Goal: Task Accomplishment & Management: Use online tool/utility

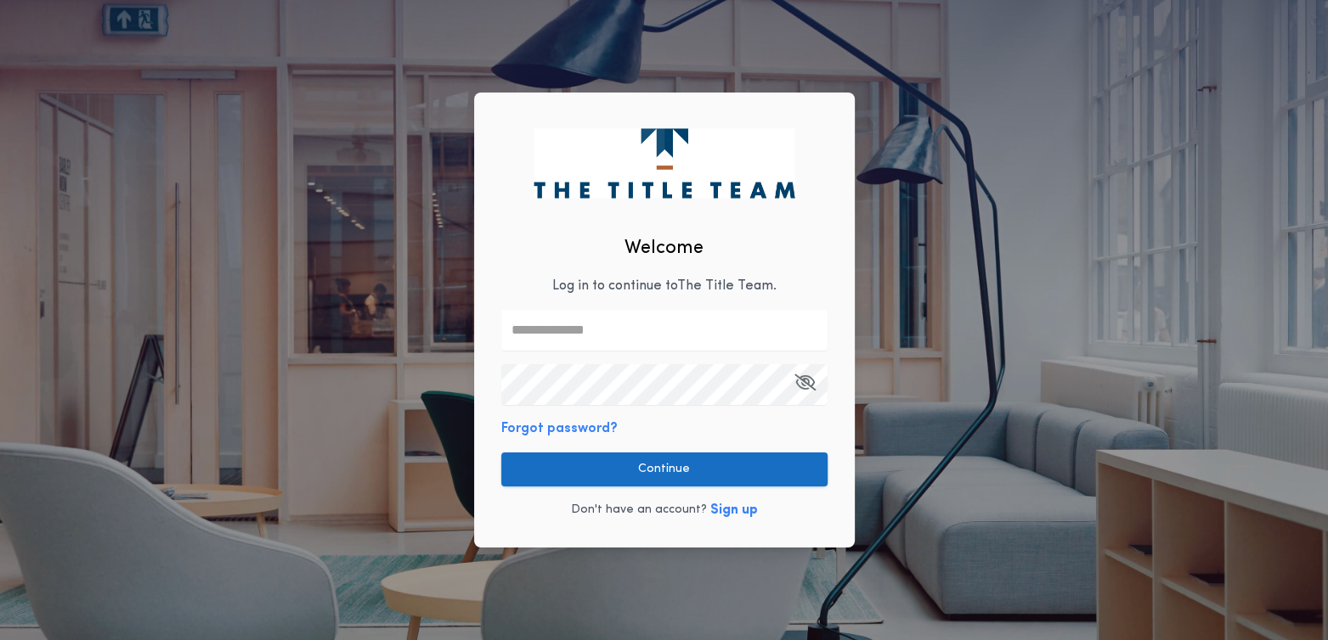
type input "**********"
click at [633, 483] on button "Continue" at bounding box center [664, 470] width 326 height 34
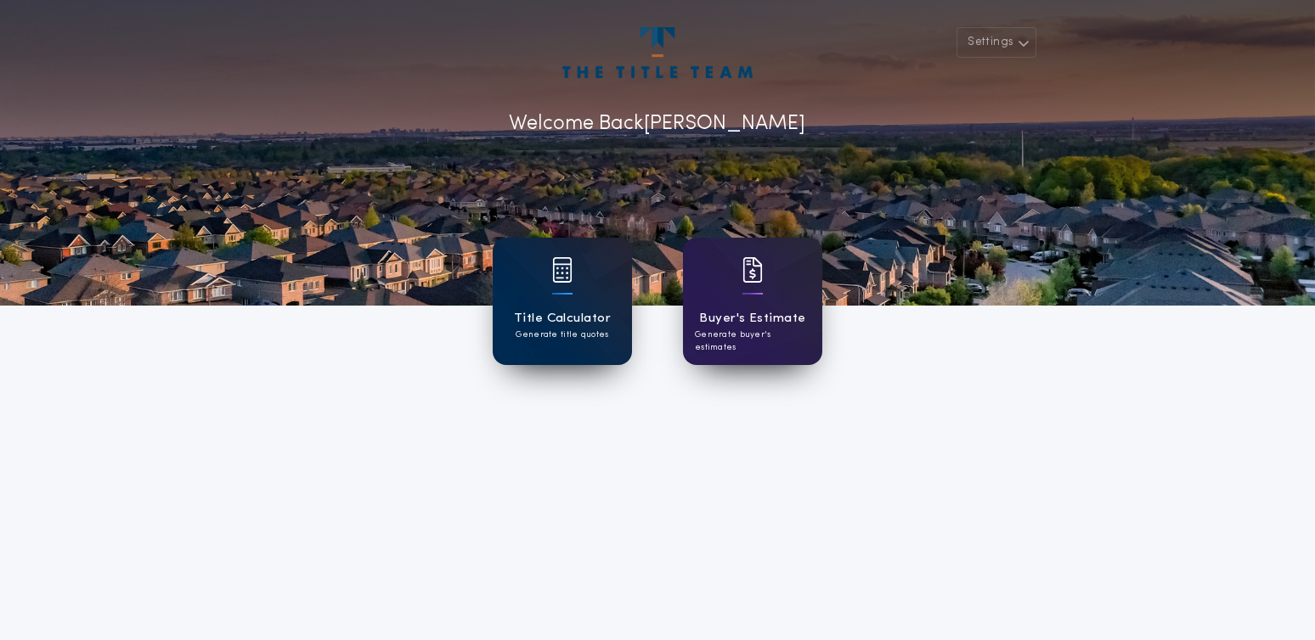
click at [547, 285] on div "Title Calculator Generate title quotes" at bounding box center [562, 301] width 139 height 127
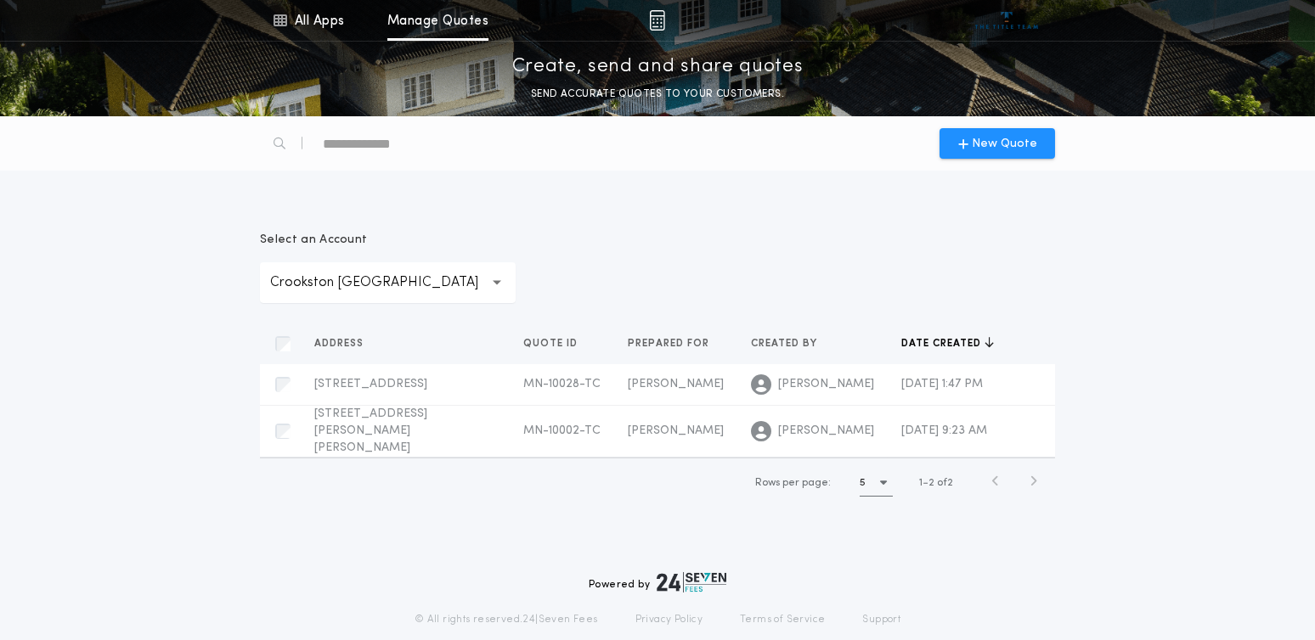
click at [373, 275] on div "**********" at bounding box center [388, 282] width 256 height 41
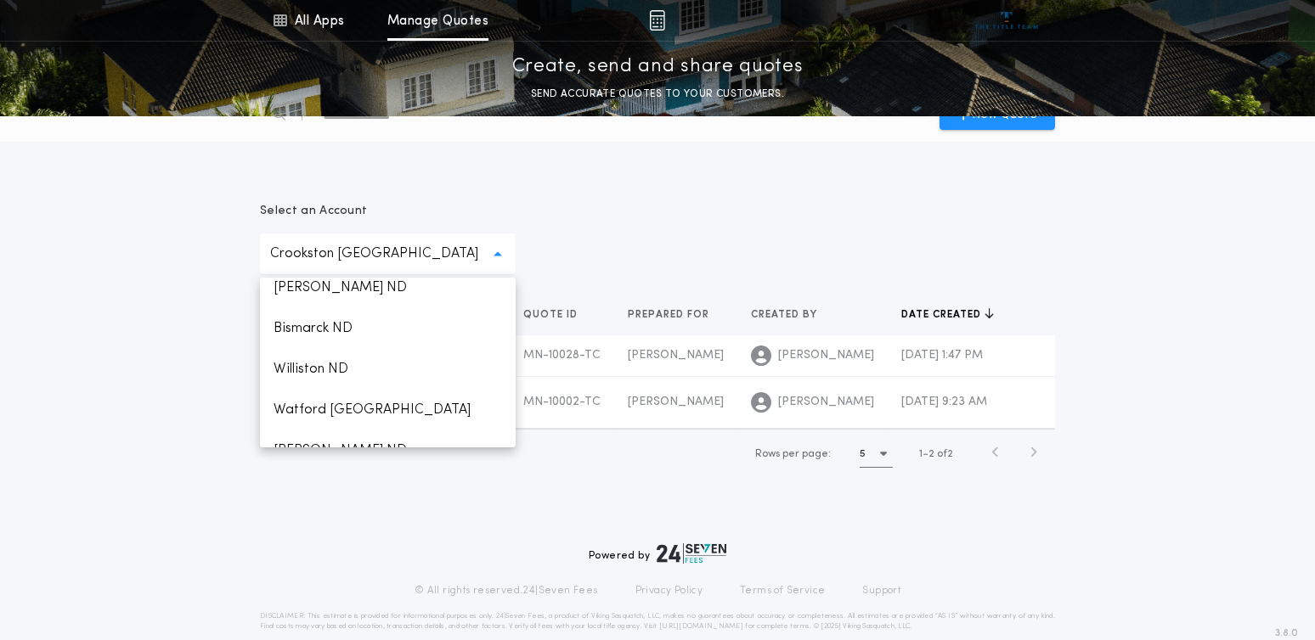
scroll to position [1359, 0]
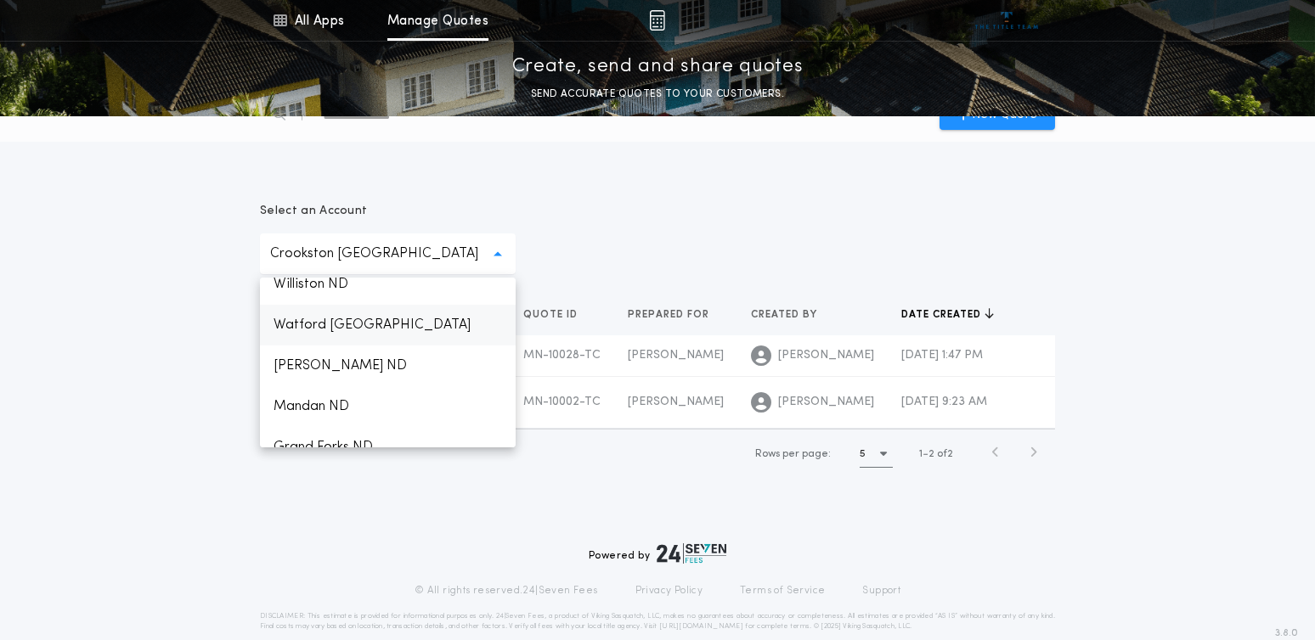
click at [298, 346] on p "Watford [GEOGRAPHIC_DATA]" at bounding box center [388, 325] width 256 height 41
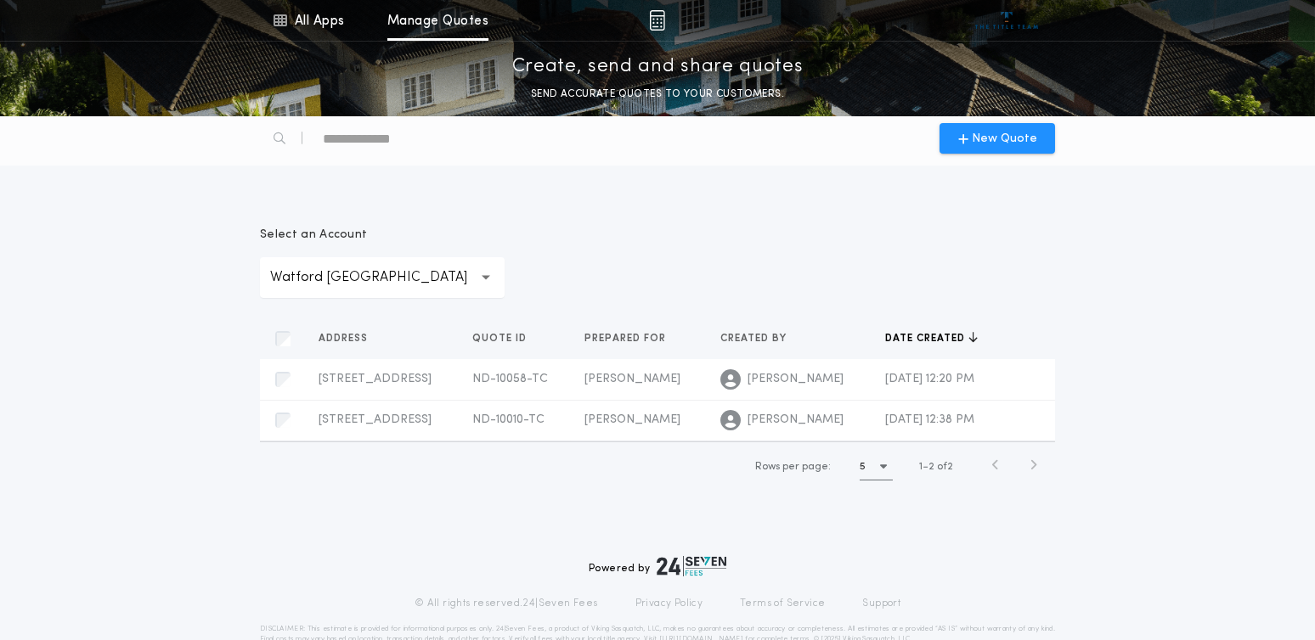
scroll to position [0, 0]
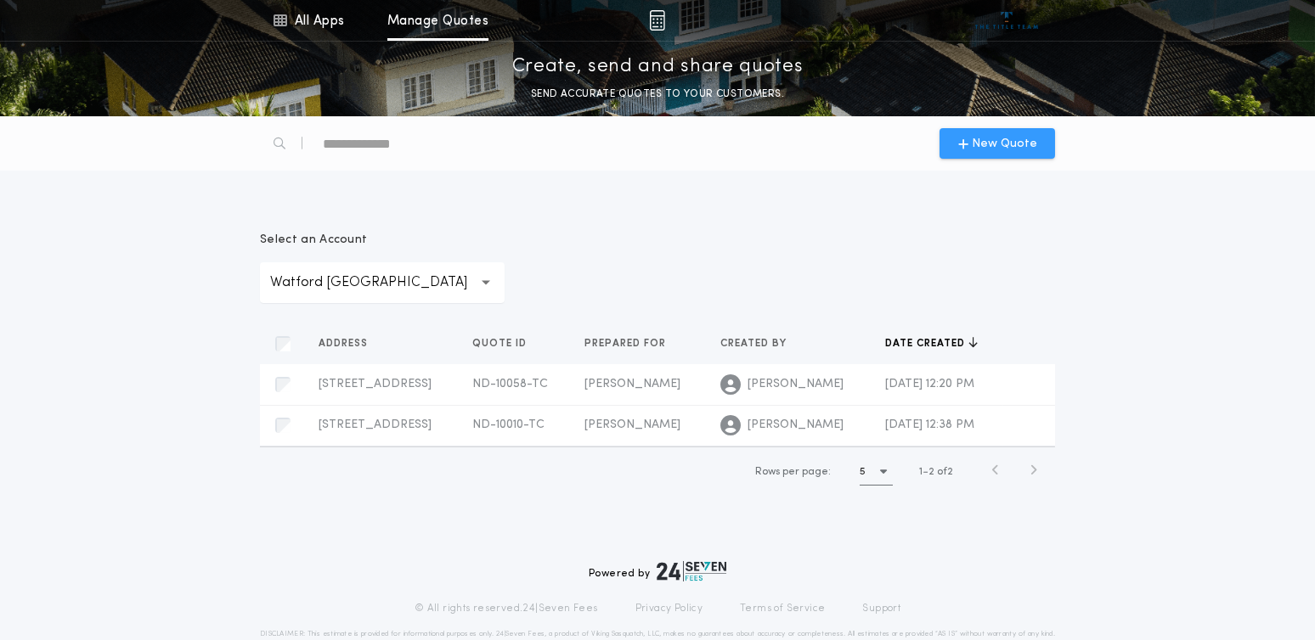
click at [997, 146] on span "New Quote" at bounding box center [1004, 144] width 65 height 18
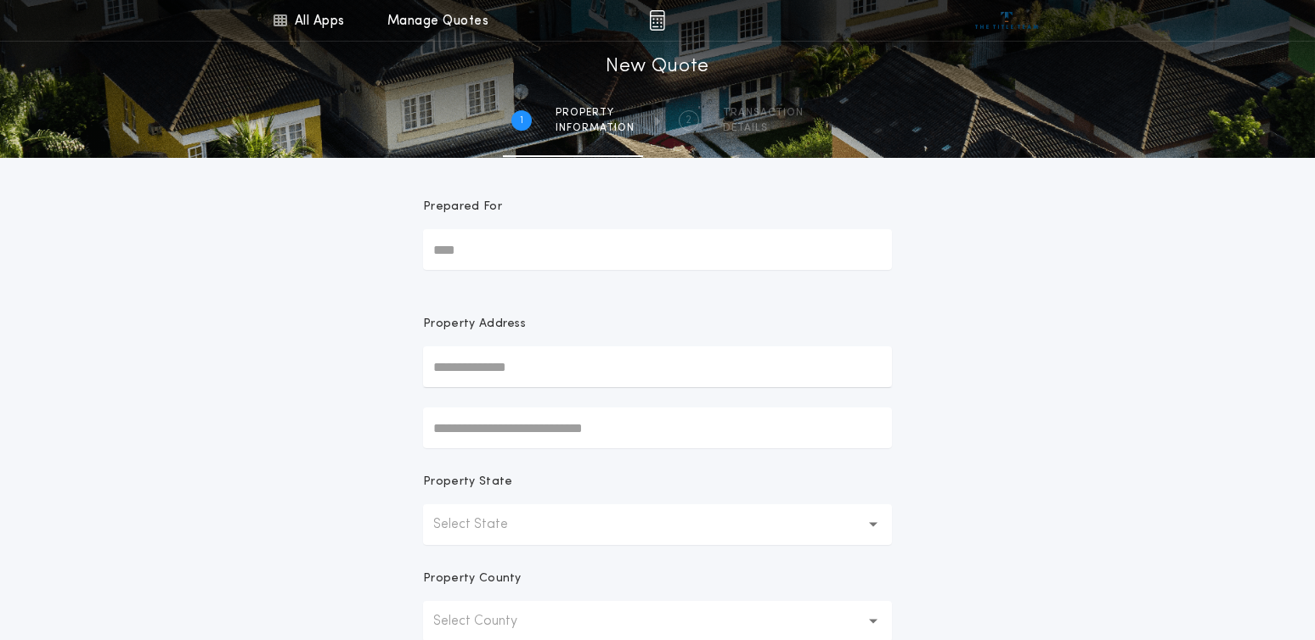
click at [458, 254] on input "Prepared For" at bounding box center [657, 249] width 469 height 41
type input "**********"
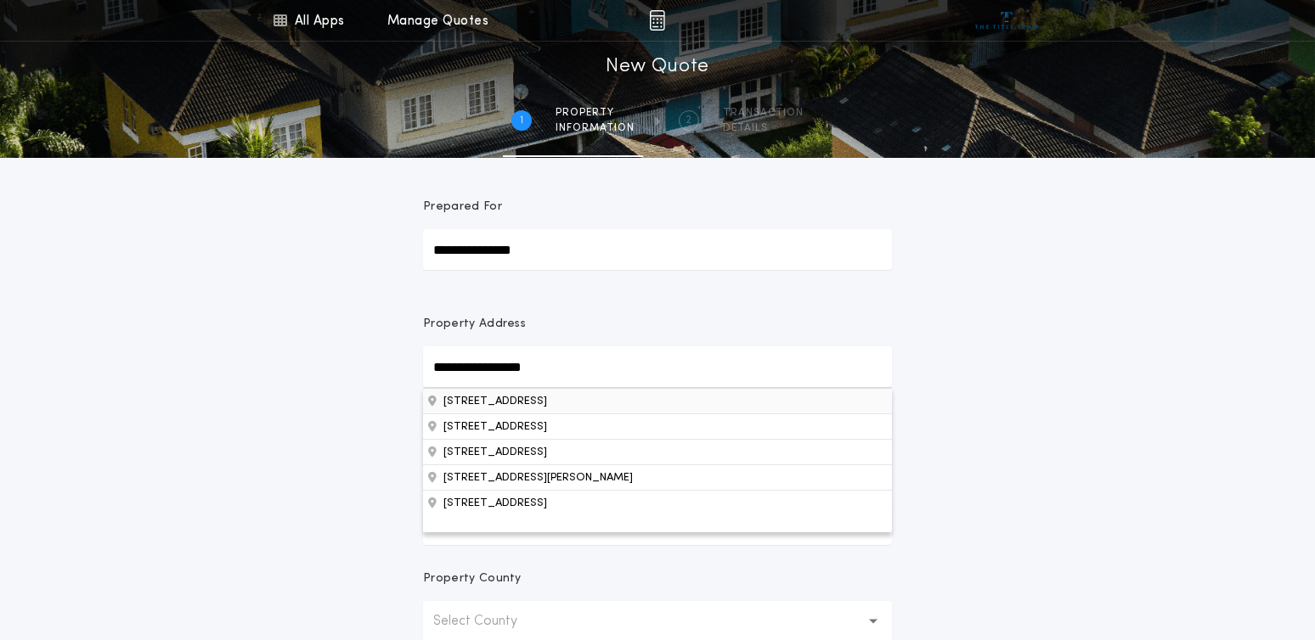
type input "**********"
click at [573, 397] on button "[STREET_ADDRESS]" at bounding box center [657, 400] width 469 height 25
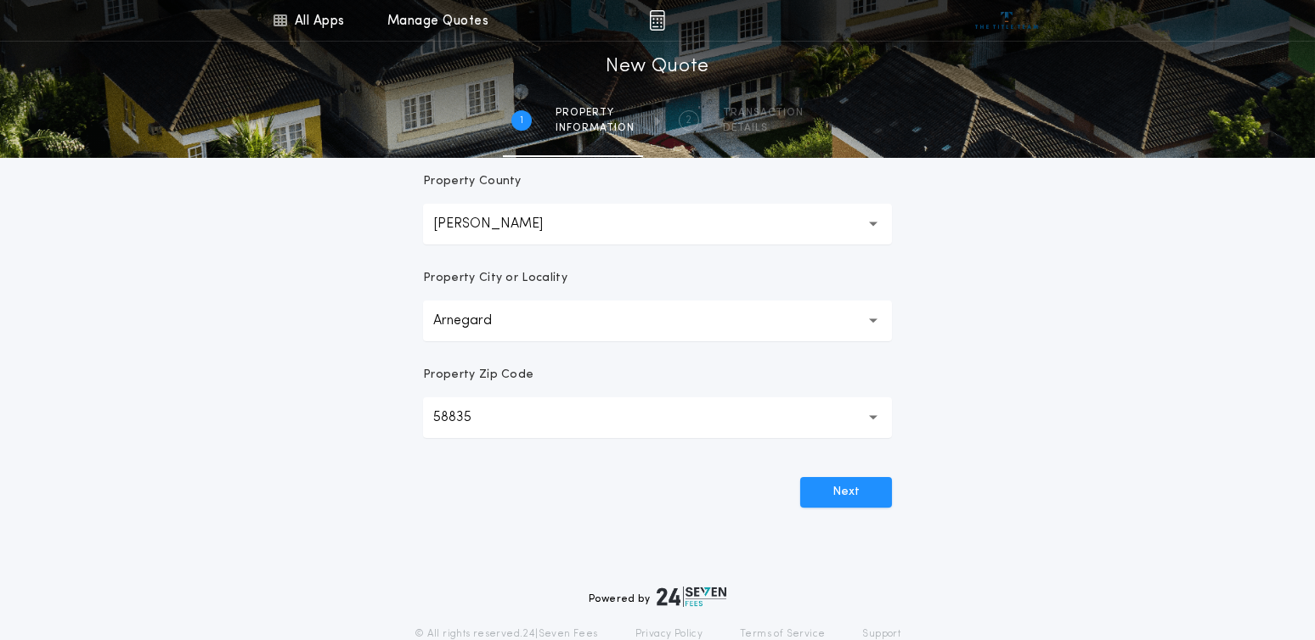
scroll to position [425, 0]
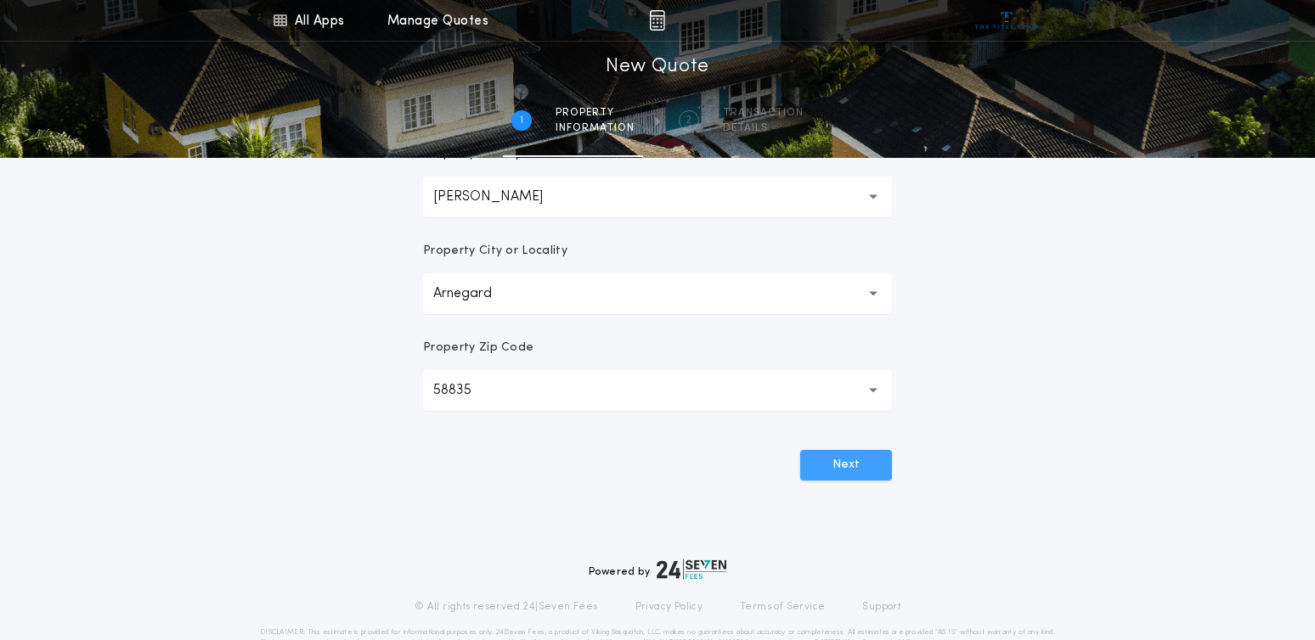
click at [835, 465] on button "Next" at bounding box center [846, 465] width 92 height 31
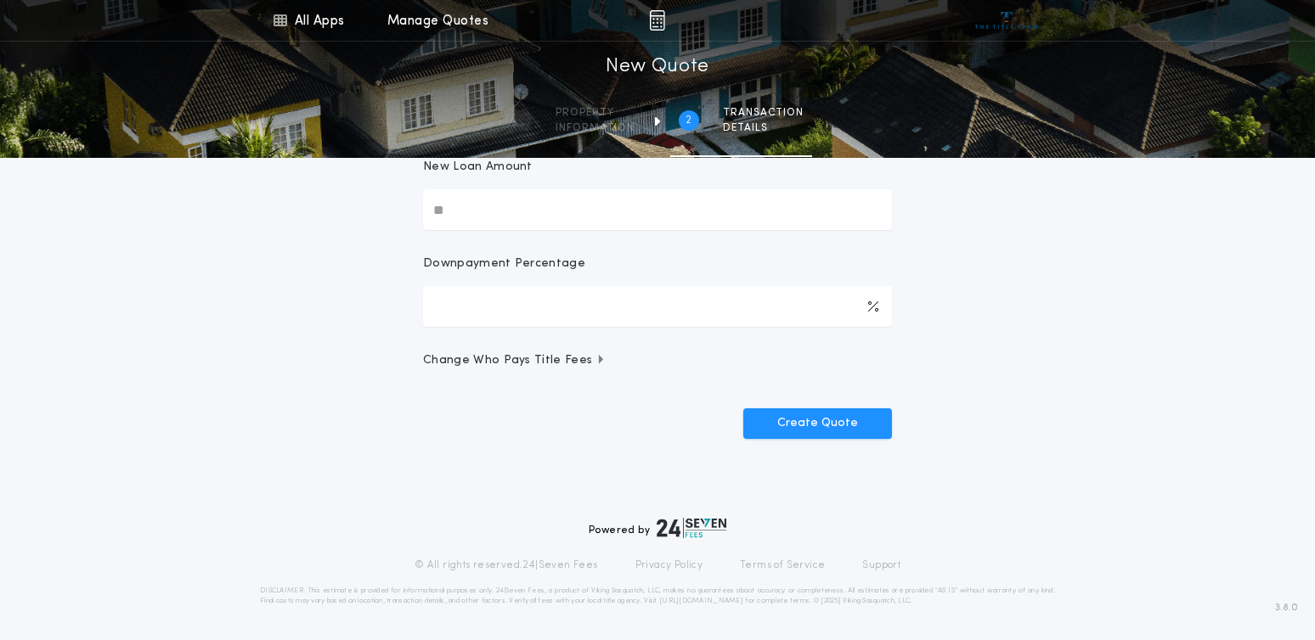
scroll to position [0, 0]
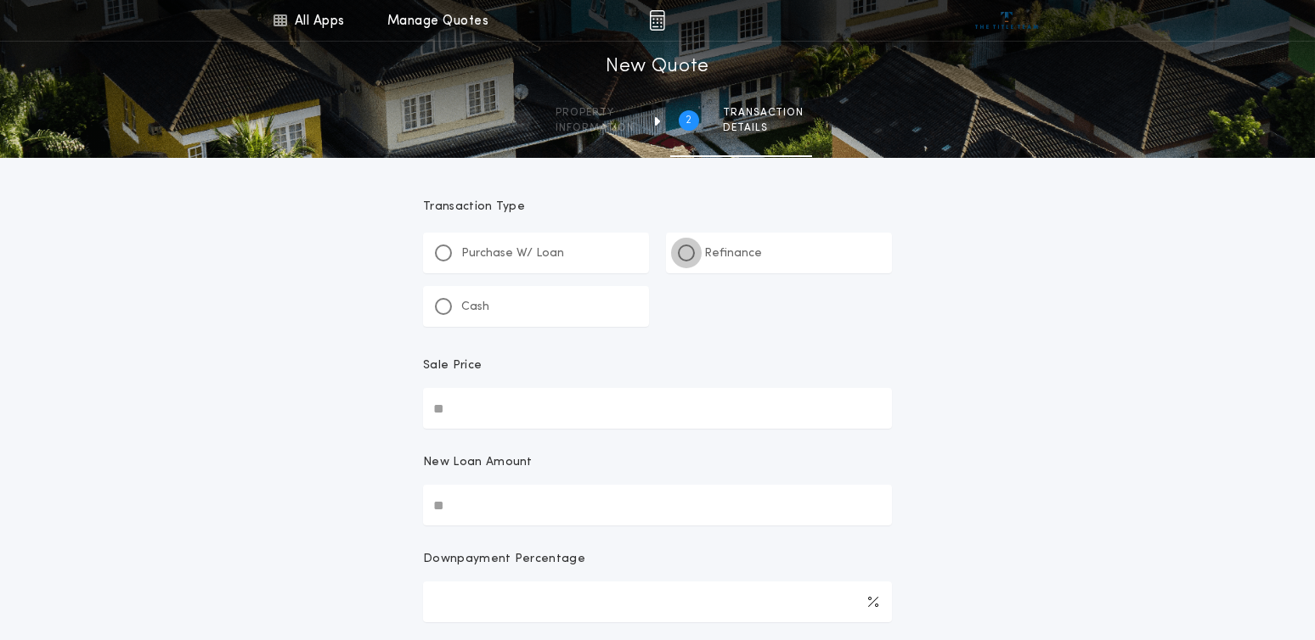
click at [691, 256] on div at bounding box center [686, 253] width 17 height 17
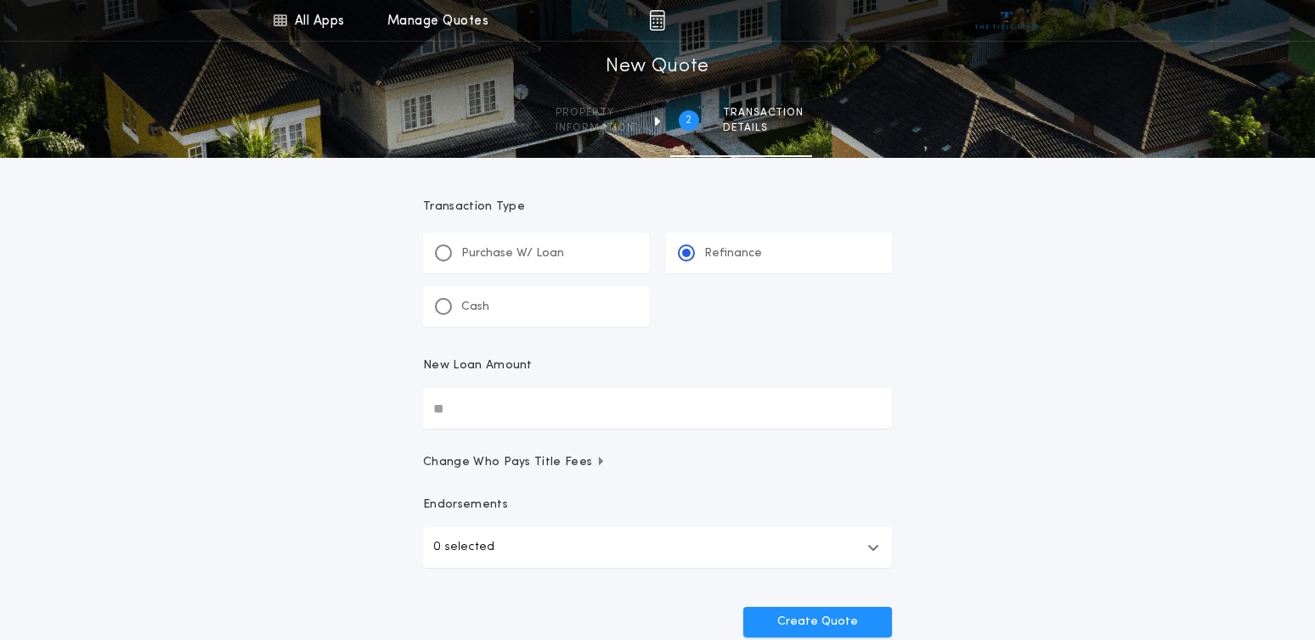
click at [448, 409] on input "New Loan Amount" at bounding box center [657, 408] width 469 height 41
type input "********"
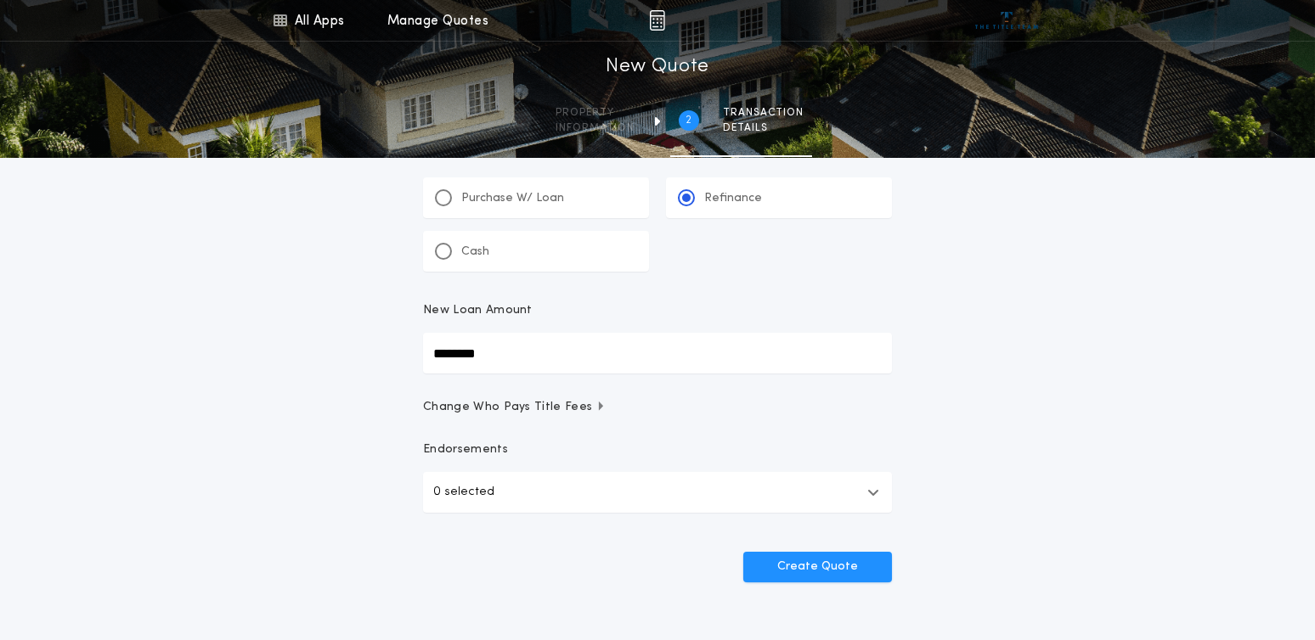
scroll to position [85, 0]
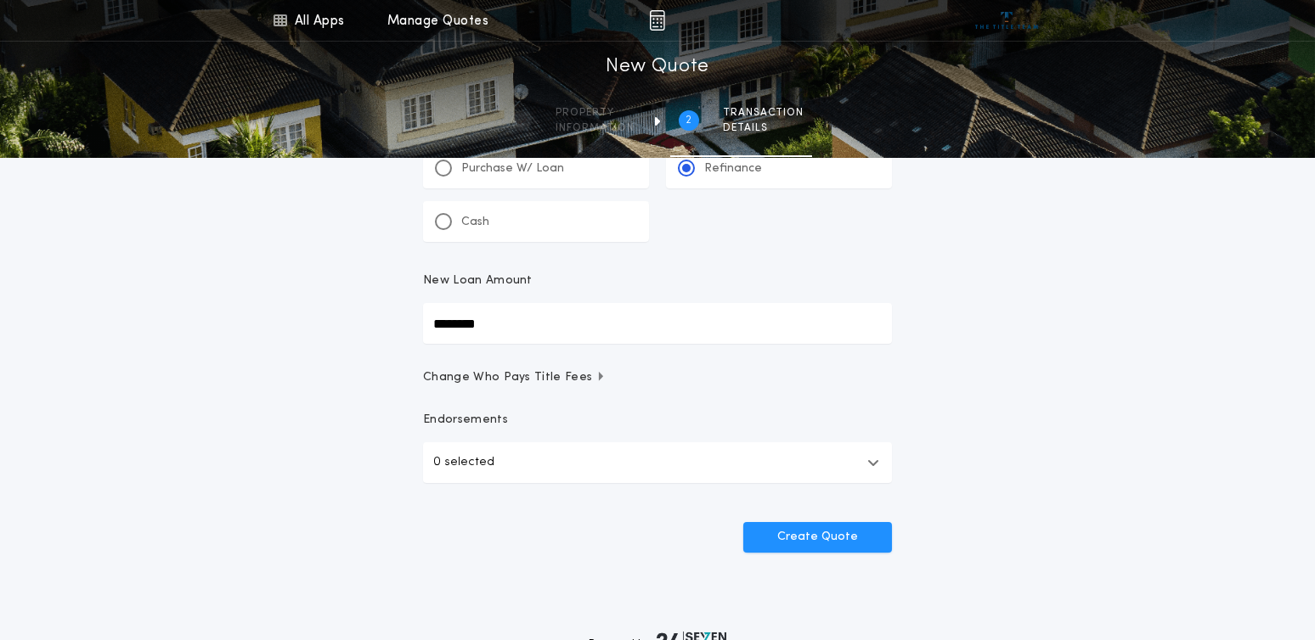
click at [875, 464] on icon "button" at bounding box center [873, 463] width 9 height 41
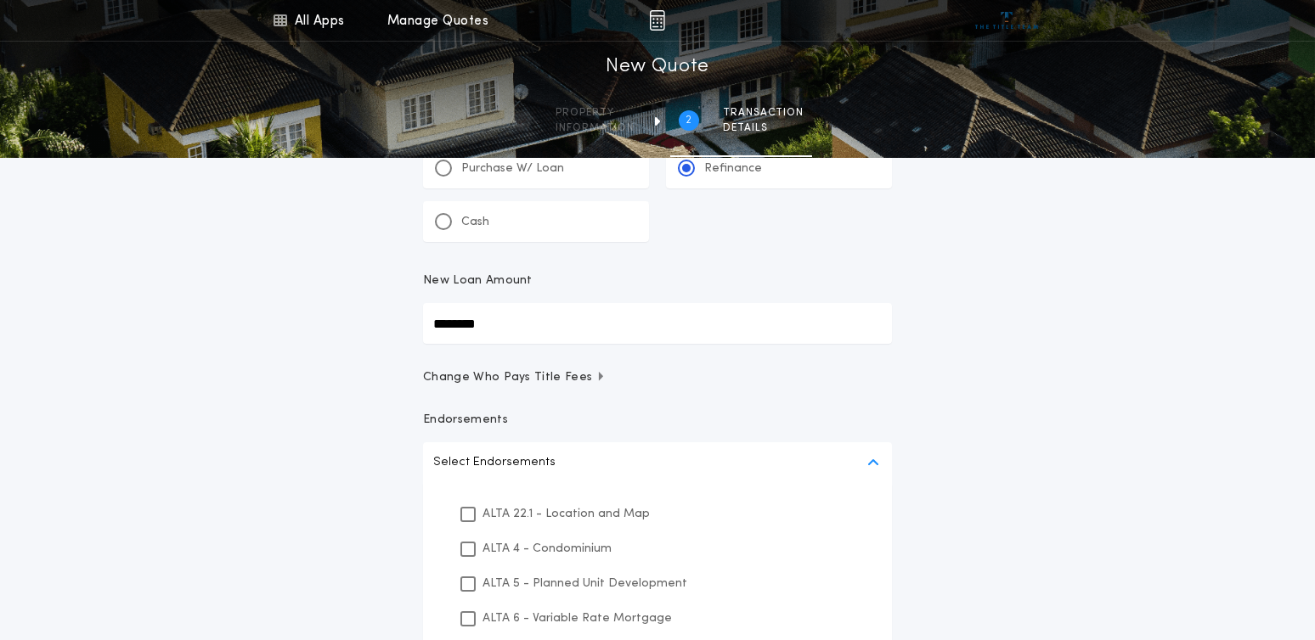
drag, startPoint x: 465, startPoint y: 511, endPoint x: 488, endPoint y: 505, distance: 22.9
click at [466, 511] on icon at bounding box center [468, 515] width 10 height 12
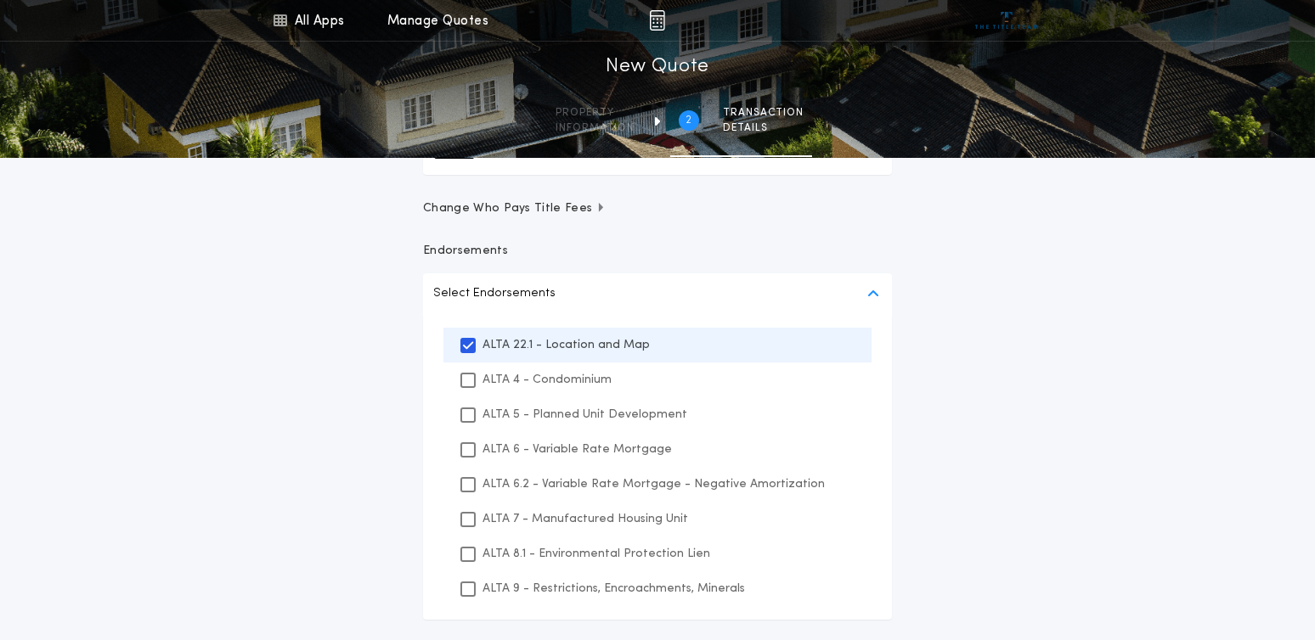
scroll to position [255, 0]
click at [467, 553] on icon at bounding box center [468, 554] width 10 height 12
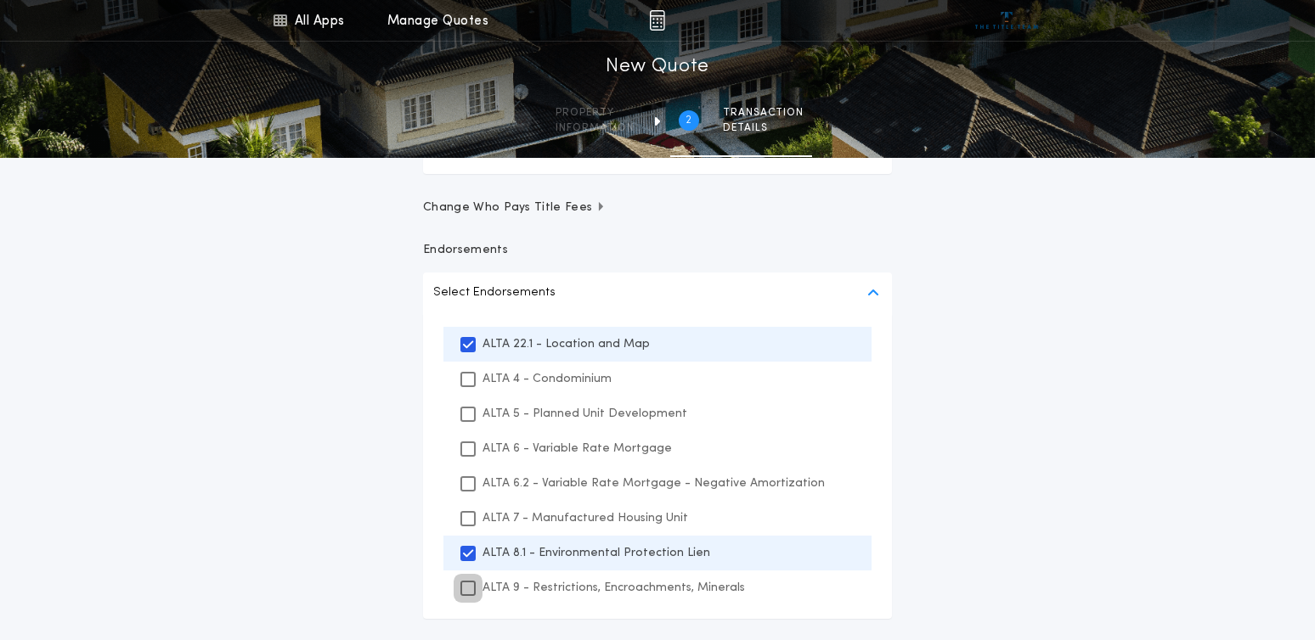
drag, startPoint x: 464, startPoint y: 584, endPoint x: 505, endPoint y: 563, distance: 46.0
click at [464, 585] on icon at bounding box center [468, 589] width 10 height 12
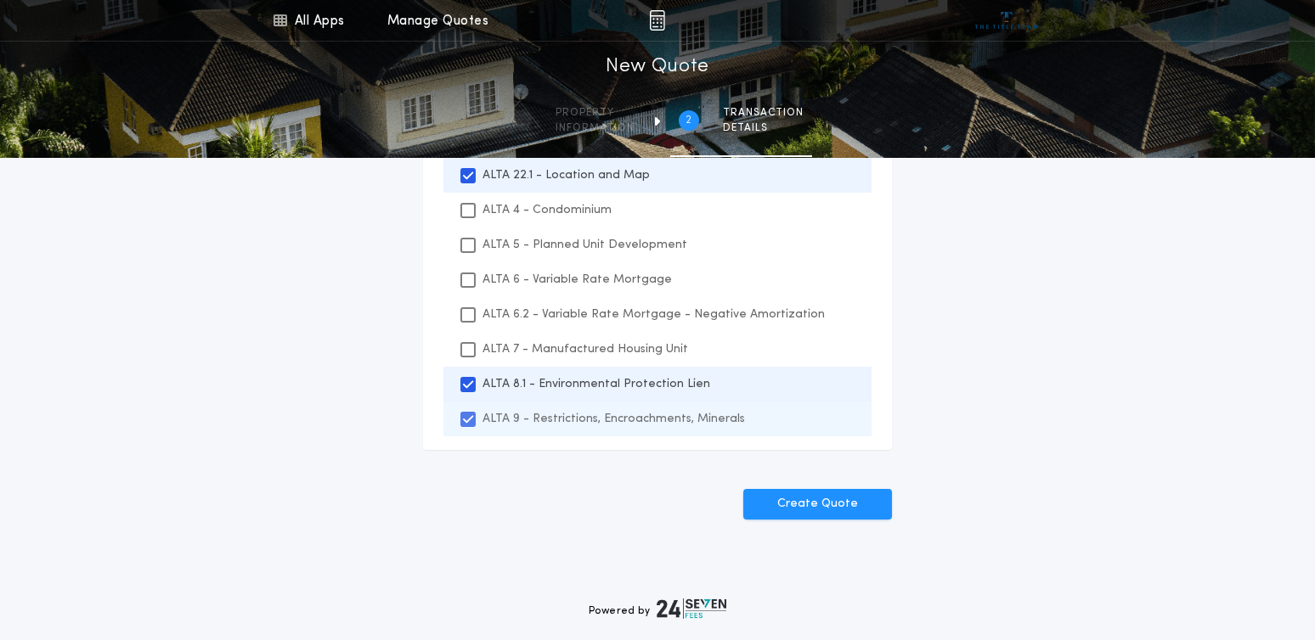
scroll to position [425, 0]
click at [804, 496] on button "Create Quote" at bounding box center [817, 503] width 149 height 31
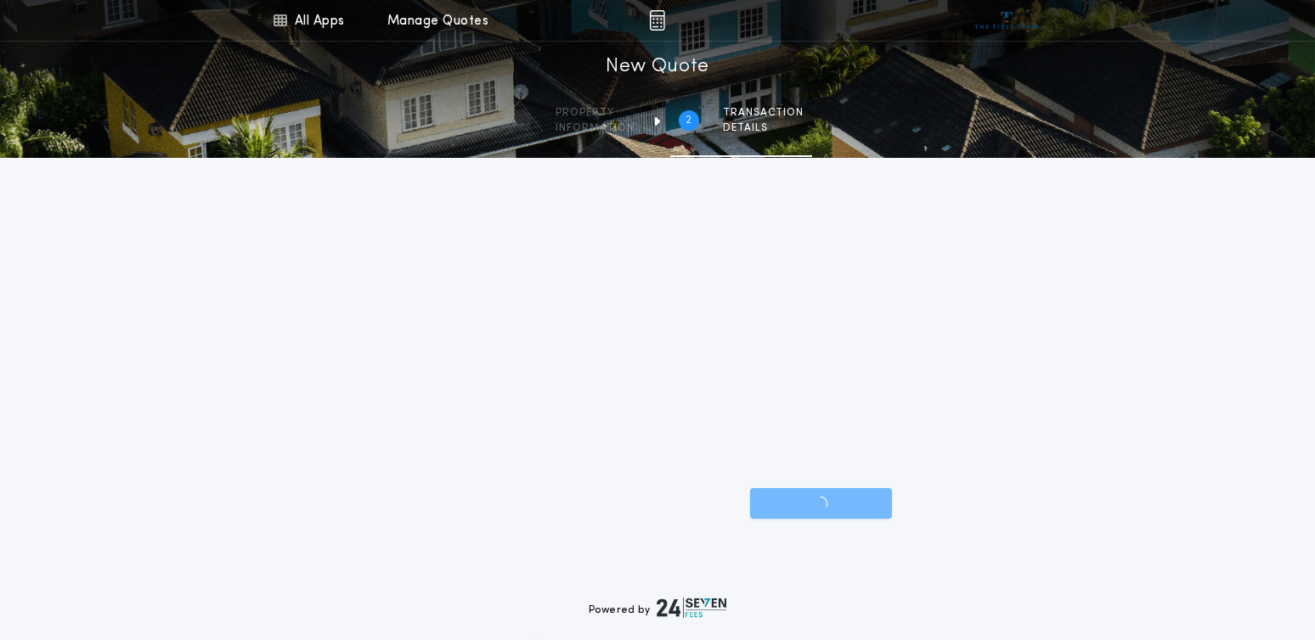
scroll to position [199, 0]
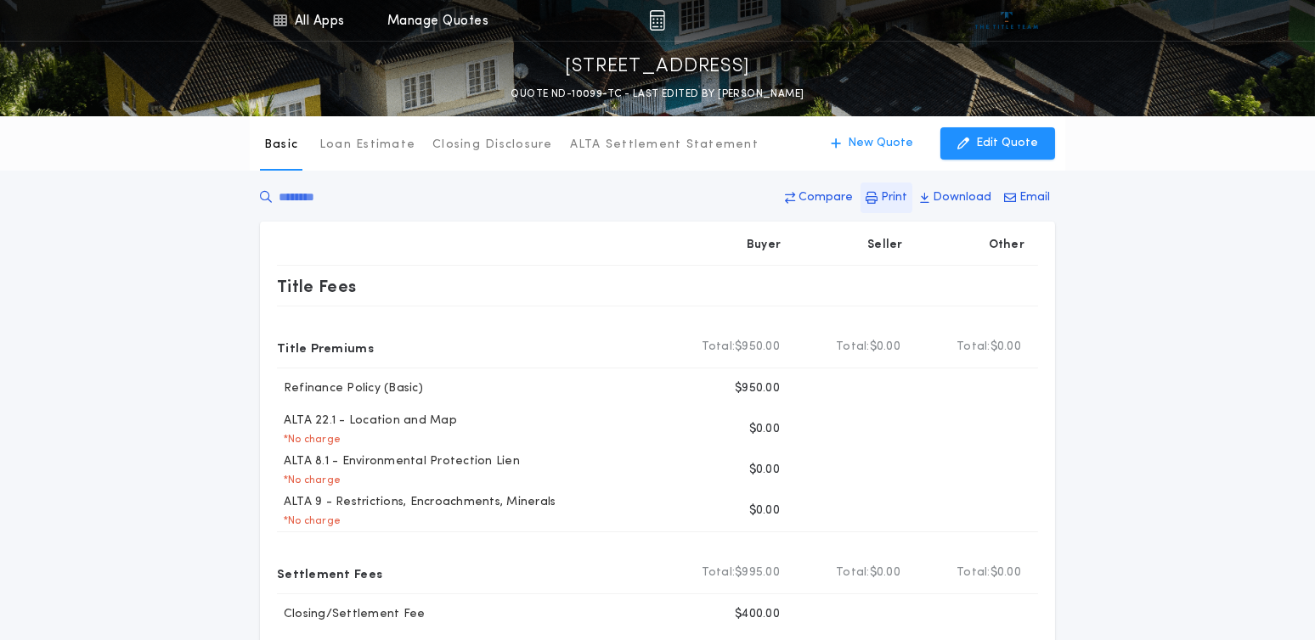
click at [889, 199] on p "Print" at bounding box center [894, 197] width 26 height 17
